Goal: Task Accomplishment & Management: Complete application form

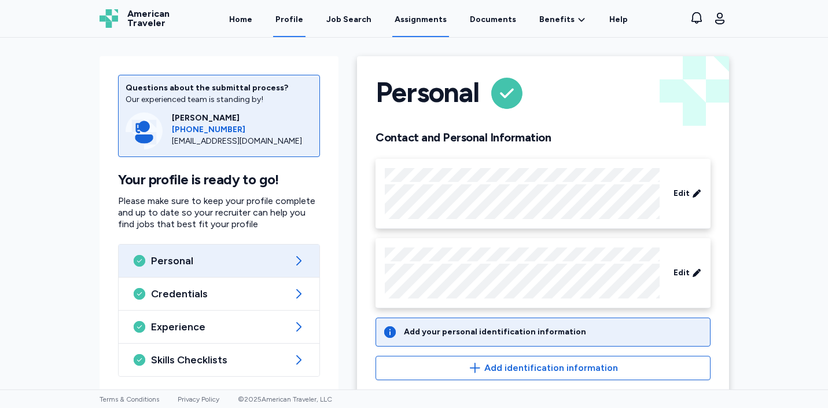
click at [416, 23] on link "Assignments" at bounding box center [421, 19] width 57 height 36
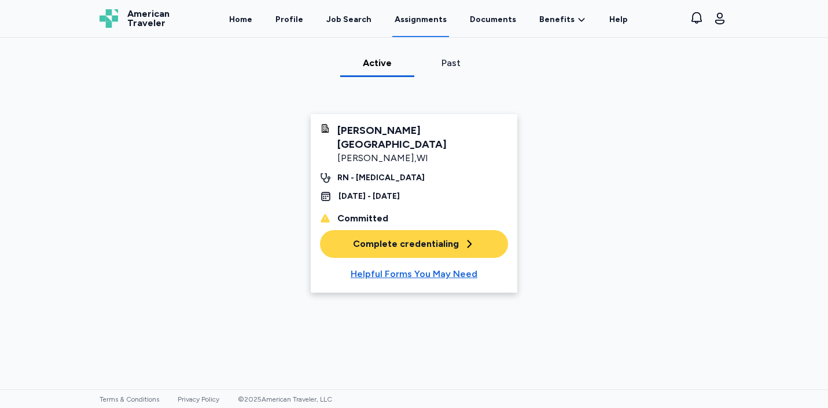
click at [416, 237] on div "Complete credentialing" at bounding box center [414, 244] width 122 height 14
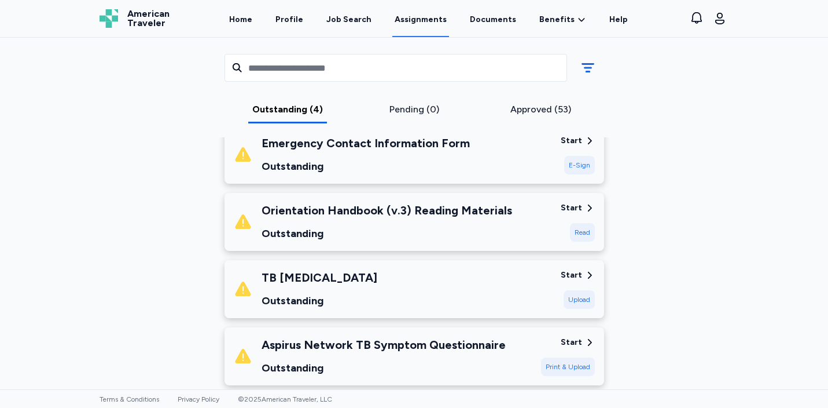
scroll to position [175, 0]
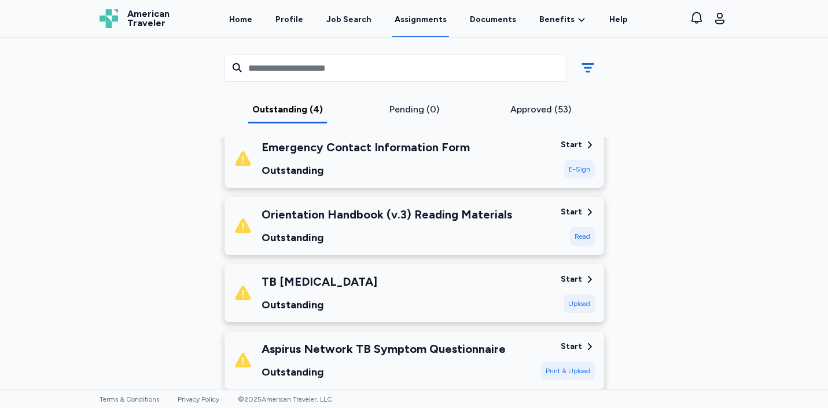
click at [585, 237] on div "Read" at bounding box center [582, 236] width 25 height 19
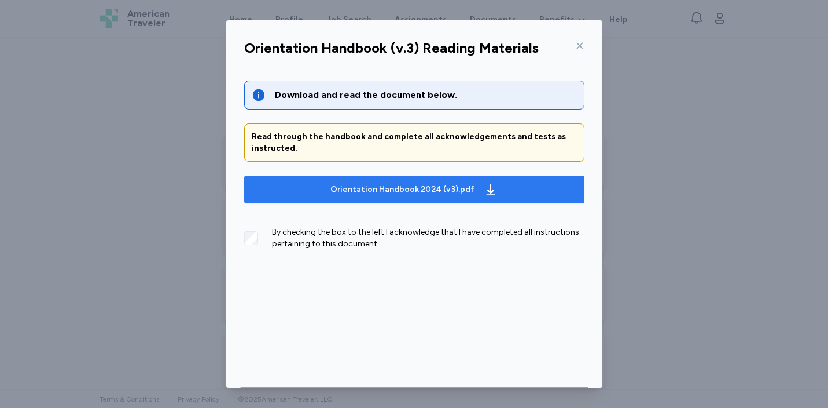
click at [375, 186] on div "Orientation Handbook 2024 (v3).pdf" at bounding box center [403, 190] width 144 height 12
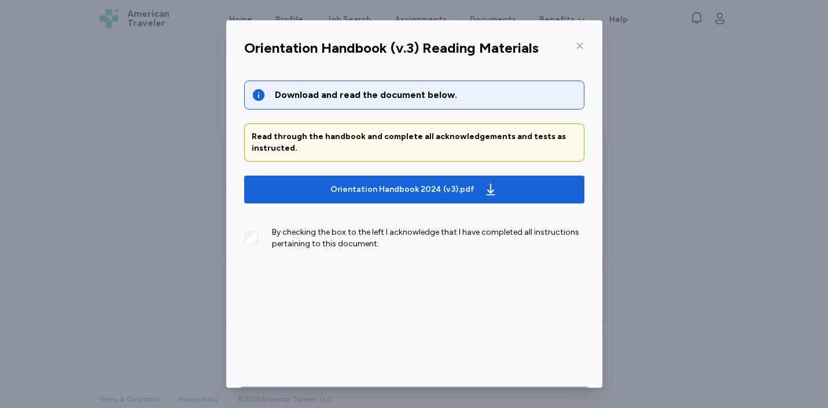
click at [583, 45] on icon at bounding box center [579, 45] width 9 height 9
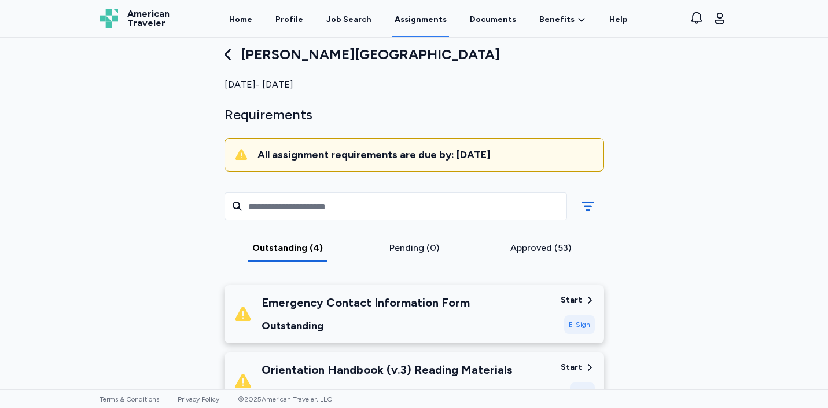
scroll to position [0, 0]
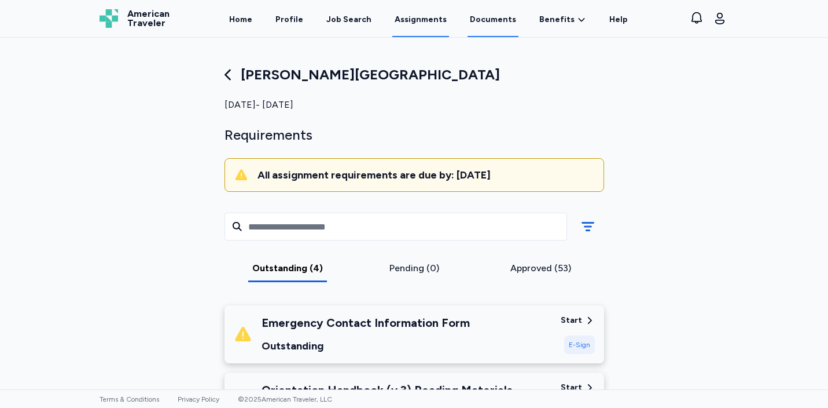
click at [494, 30] on link "Documents" at bounding box center [493, 19] width 51 height 36
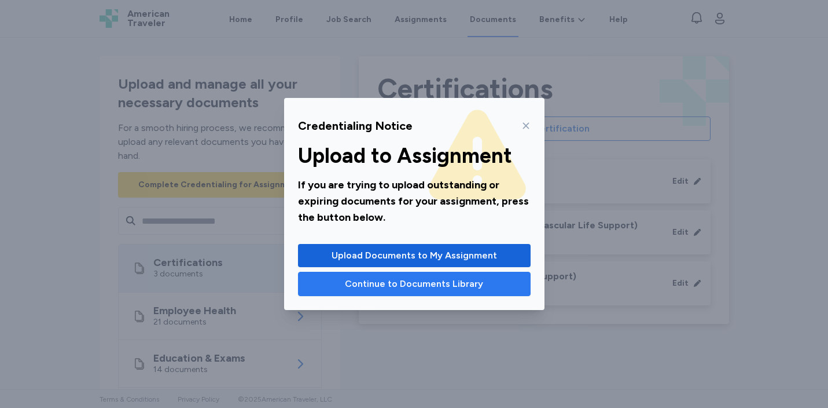
click at [423, 289] on span "Continue to Documents Library" at bounding box center [414, 284] width 138 height 14
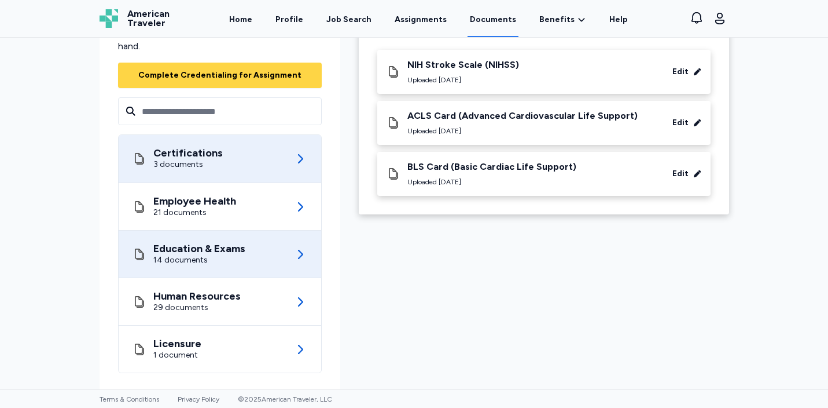
scroll to position [110, 0]
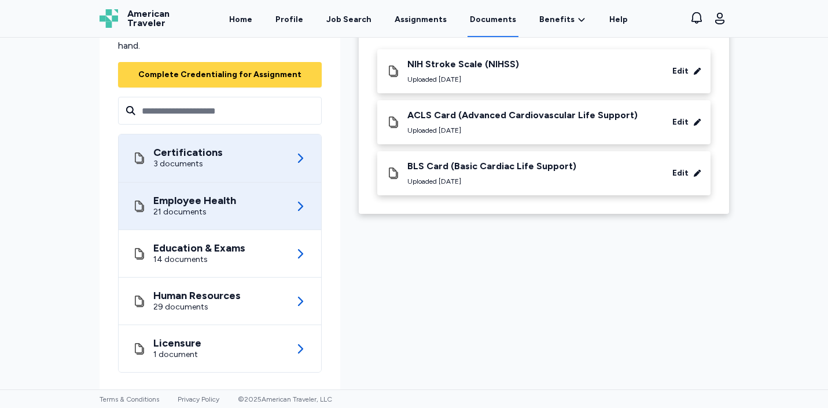
click at [223, 214] on div "21 documents" at bounding box center [194, 212] width 83 height 12
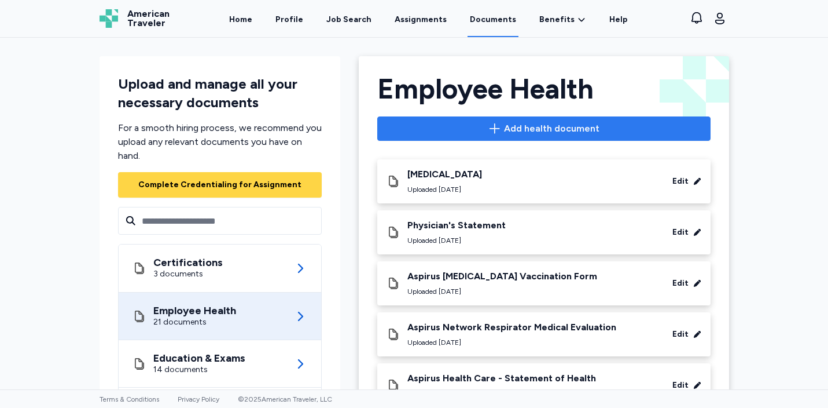
click at [614, 135] on span "Add health document" at bounding box center [544, 129] width 314 height 14
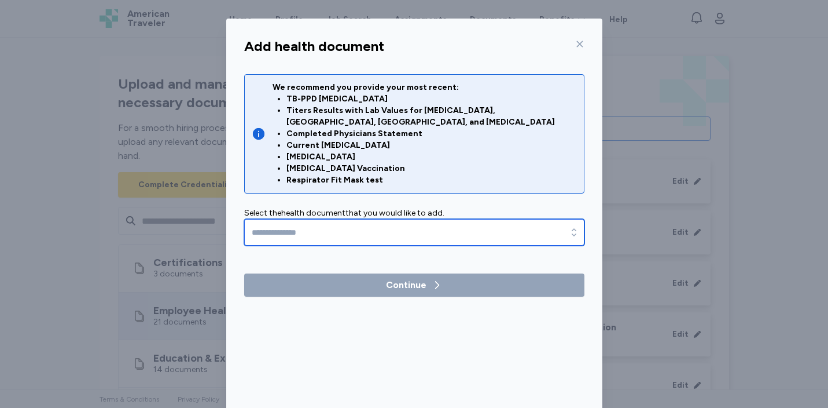
click at [393, 225] on input "text" at bounding box center [414, 232] width 340 height 27
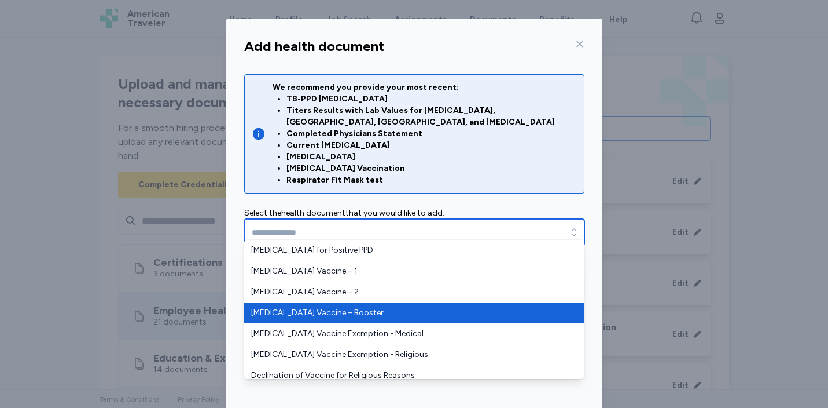
type input "**********"
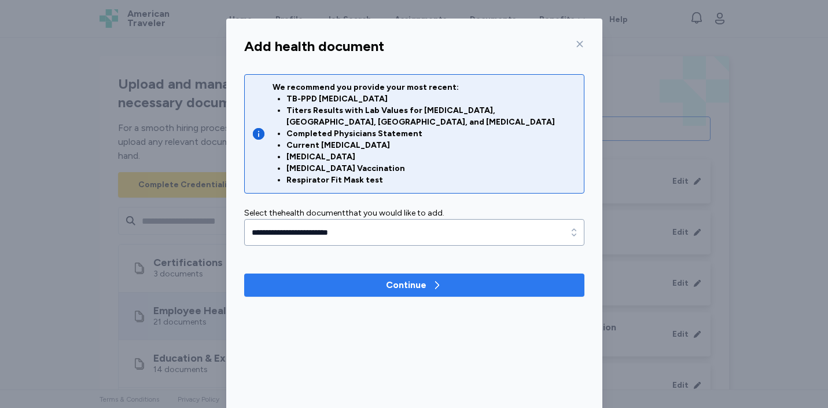
click at [432, 280] on div "Continue" at bounding box center [414, 285] width 57 height 14
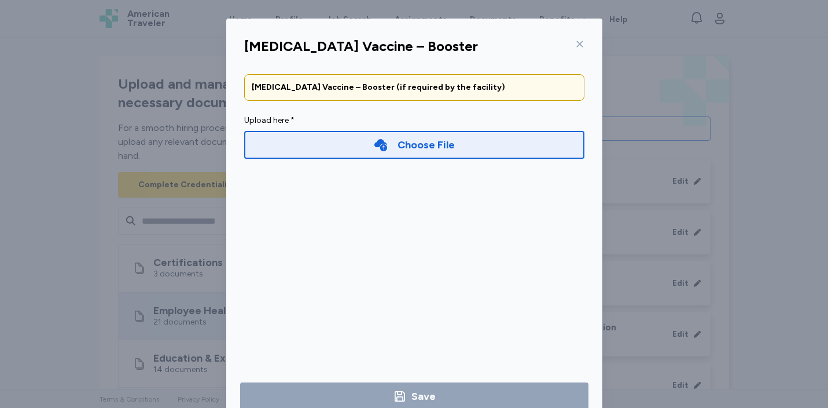
click at [454, 144] on div "Choose File" at bounding box center [414, 145] width 340 height 28
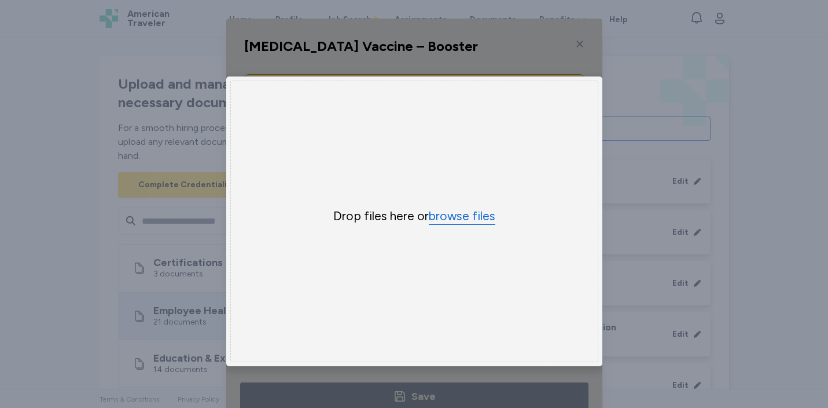
click at [469, 218] on button "browse files" at bounding box center [462, 216] width 67 height 17
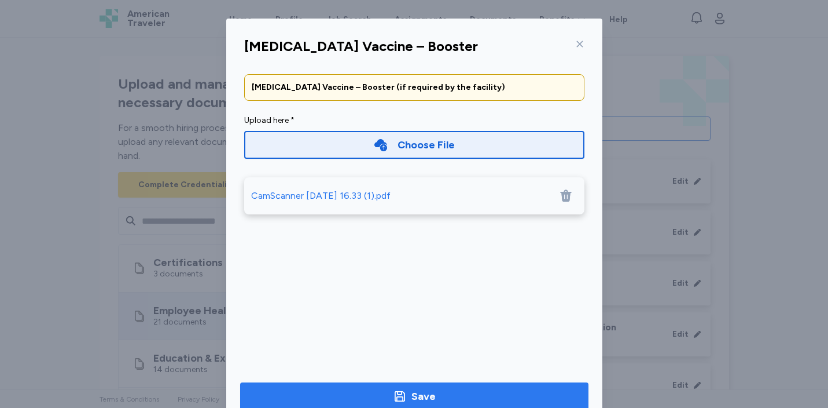
click at [463, 396] on span "Save" at bounding box center [415, 396] width 330 height 16
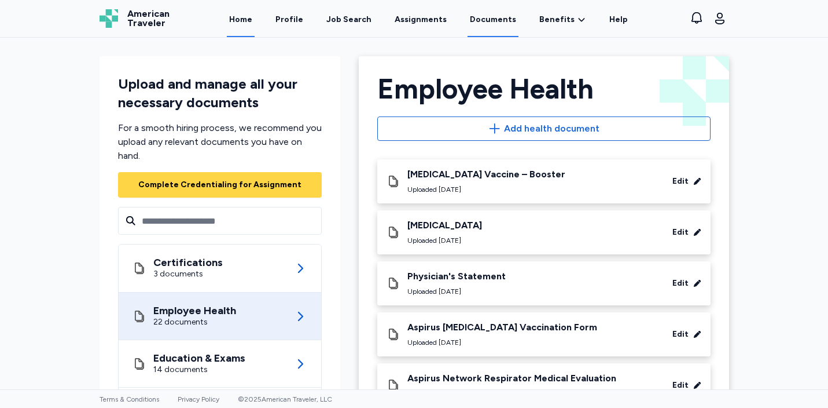
click at [254, 19] on link "Home" at bounding box center [241, 19] width 28 height 36
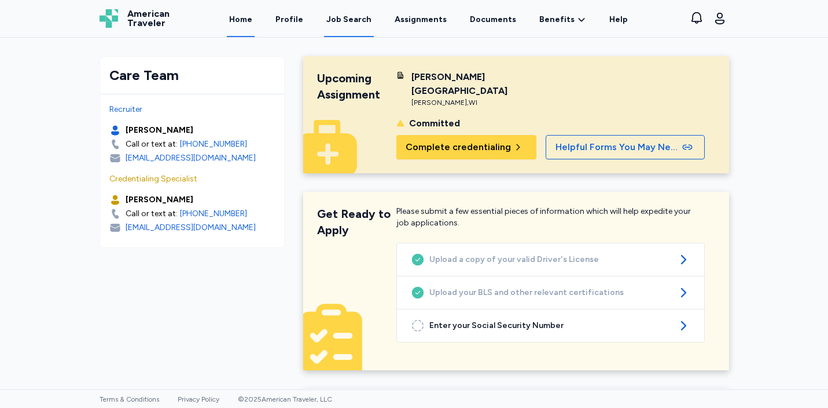
click at [349, 25] on link "Job Search" at bounding box center [349, 19] width 50 height 36
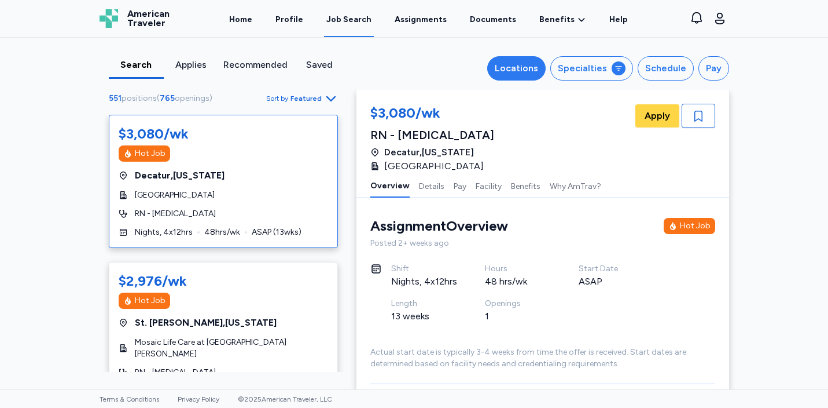
click at [538, 69] on div "Locations" at bounding box center [516, 68] width 43 height 14
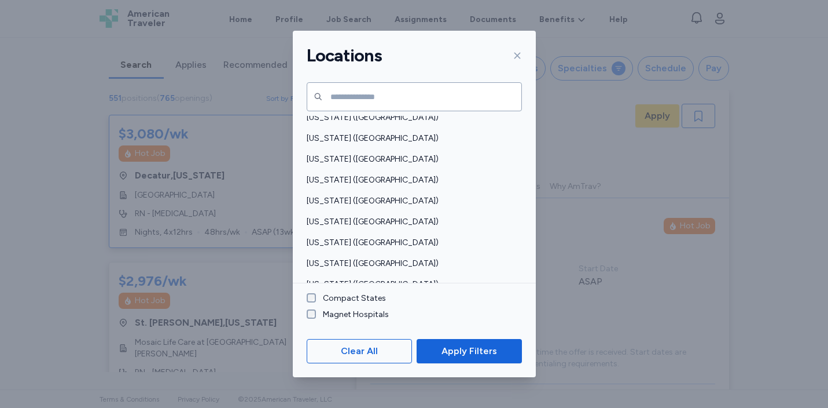
scroll to position [896, 0]
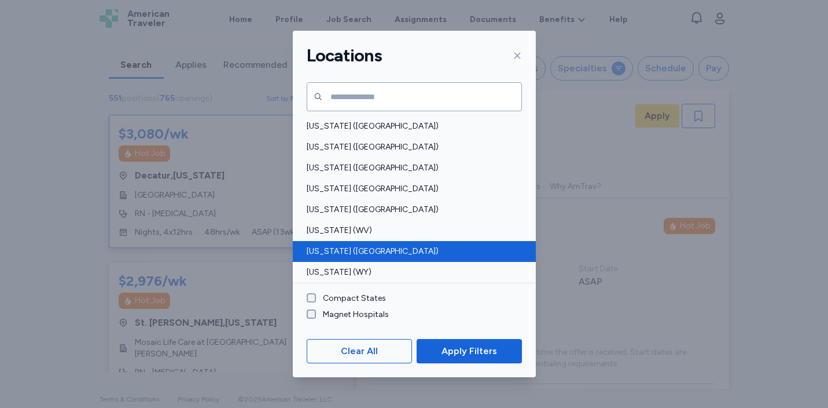
click at [346, 256] on span "[US_STATE] ([GEOGRAPHIC_DATA])" at bounding box center [411, 251] width 208 height 12
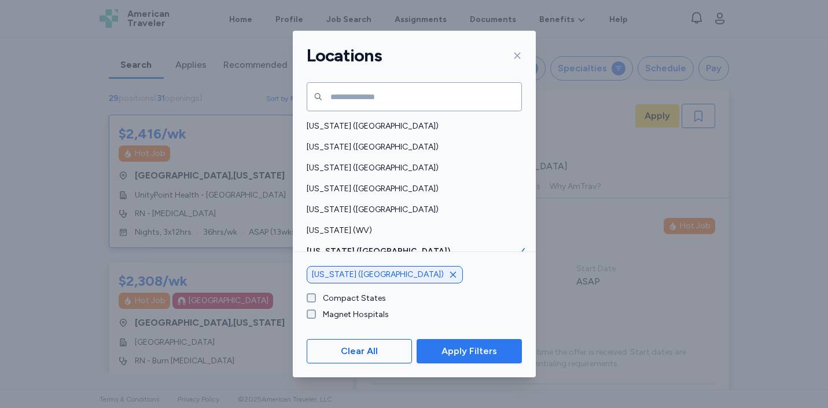
scroll to position [1, 0]
click at [497, 351] on span "Apply Filters" at bounding box center [469, 351] width 86 height 14
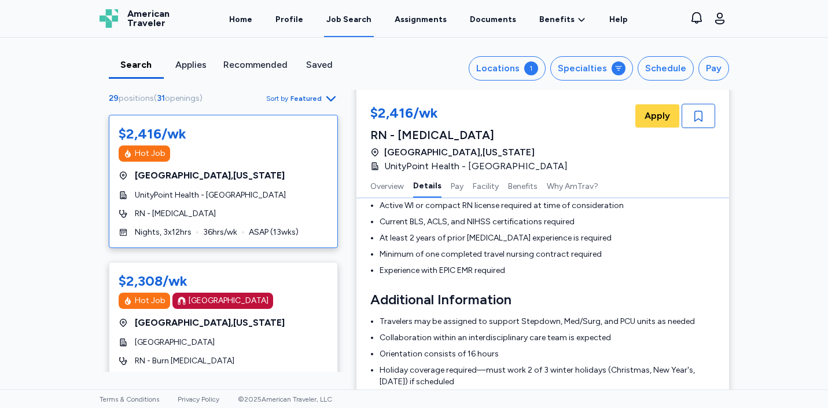
scroll to position [340, 0]
